Goal: Task Accomplishment & Management: Manage account settings

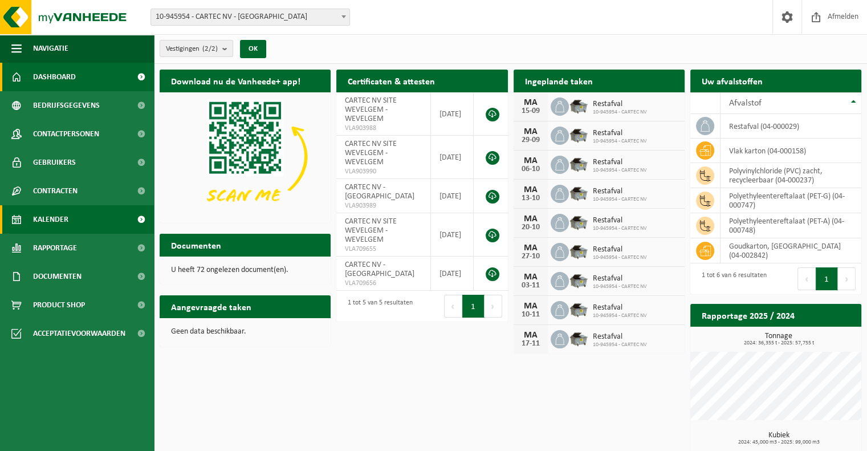
click at [52, 217] on span "Kalender" at bounding box center [50, 219] width 35 height 28
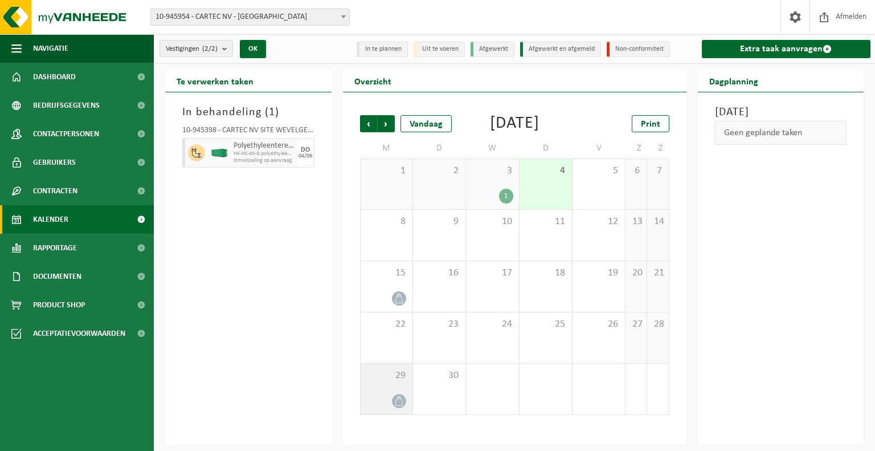
click at [395, 406] on icon at bounding box center [399, 401] width 10 height 10
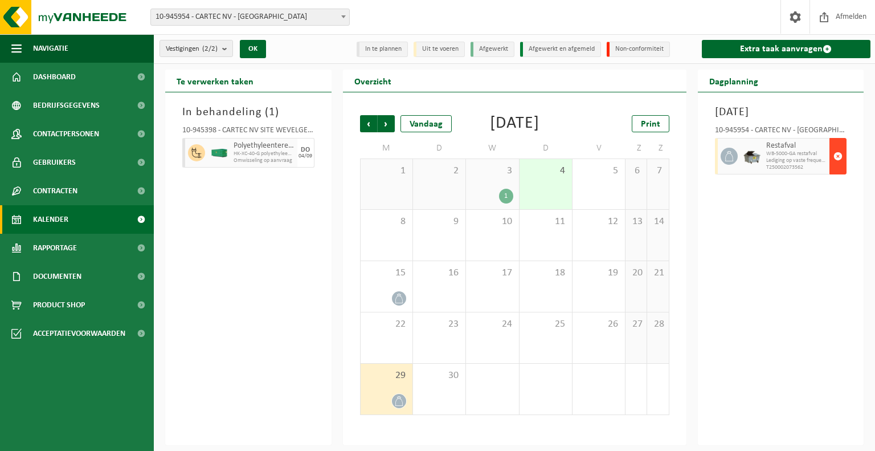
click at [836, 168] on span "button" at bounding box center [838, 156] width 9 height 23
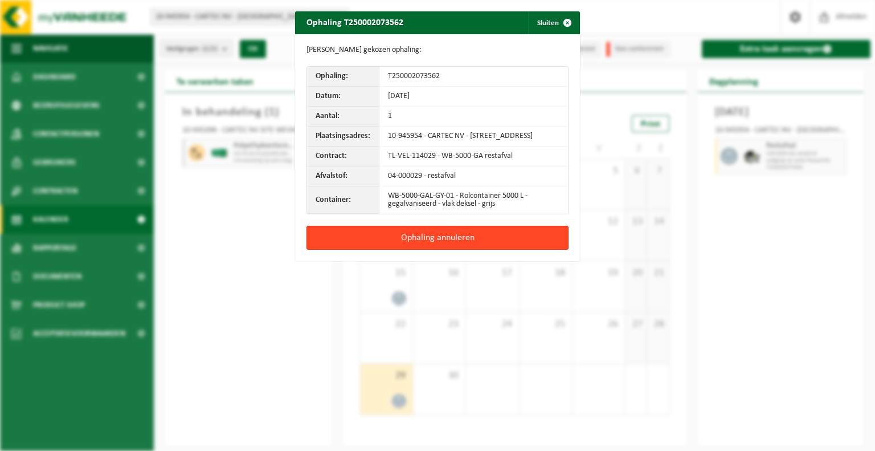
click at [429, 246] on button "Ophaling annuleren" at bounding box center [438, 238] width 262 height 24
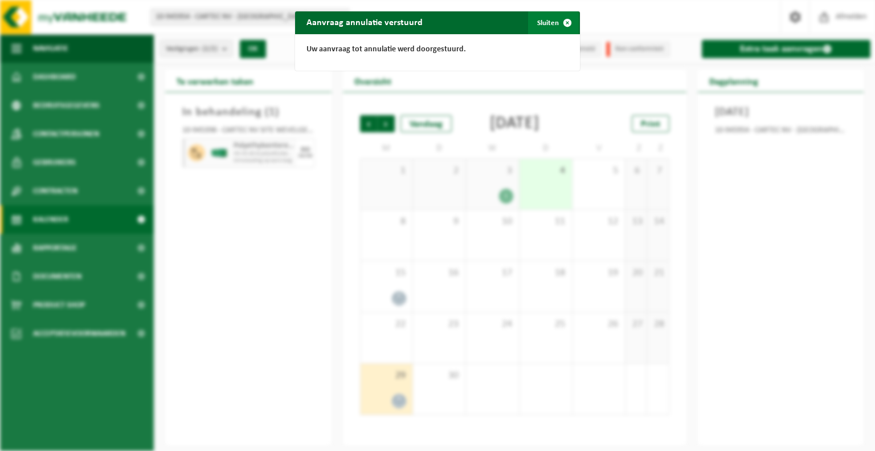
click at [534, 25] on button "Sluiten" at bounding box center [553, 22] width 51 height 23
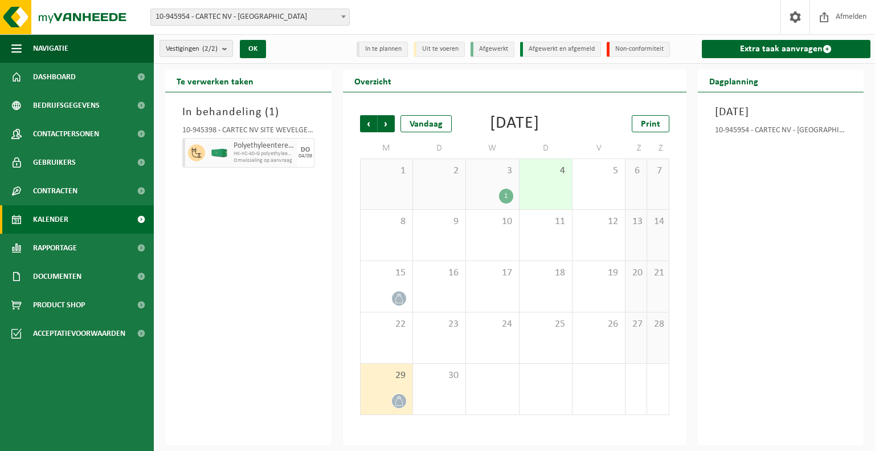
click at [240, 266] on div "In behandeling ( 1 ) 10-945398 - CARTEC NV SITE WEVELGEM - WEVELGEM Polyethylee…" at bounding box center [248, 268] width 166 height 353
click at [71, 13] on img at bounding box center [68, 17] width 137 height 34
